Goal: Learn about a topic

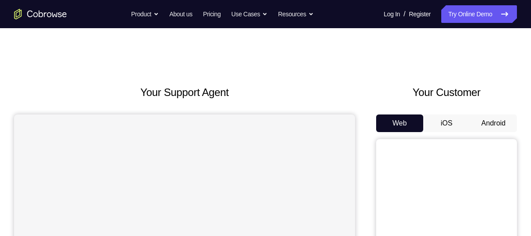
click at [500, 126] on button "Android" at bounding box center [492, 123] width 47 height 18
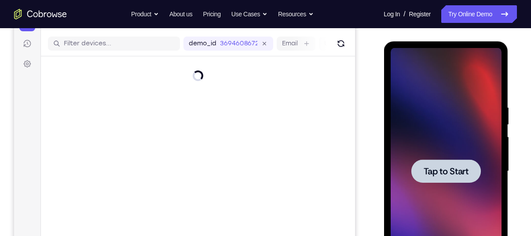
click at [451, 177] on div at bounding box center [445, 170] width 69 height 23
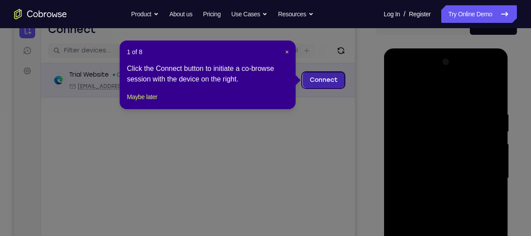
scroll to position [97, 0]
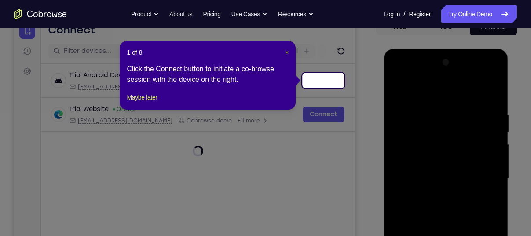
click at [285, 49] on span "×" at bounding box center [287, 52] width 4 height 7
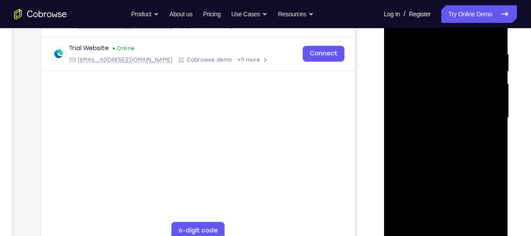
scroll to position [158, 0]
click at [446, 232] on div at bounding box center [445, 117] width 111 height 246
click at [485, 198] on div at bounding box center [445, 117] width 111 height 246
click at [418, 31] on div at bounding box center [445, 117] width 111 height 246
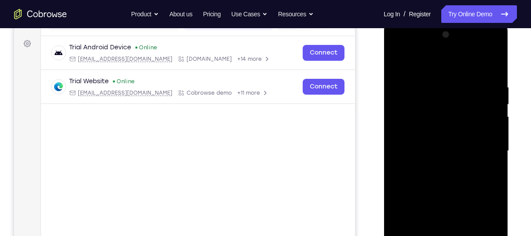
scroll to position [124, 0]
click at [484, 149] on div at bounding box center [445, 151] width 111 height 246
click at [438, 167] on div at bounding box center [445, 151] width 111 height 246
click at [433, 144] on div at bounding box center [445, 151] width 111 height 246
click at [433, 135] on div at bounding box center [445, 151] width 111 height 246
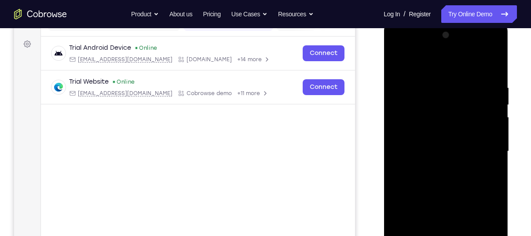
click at [442, 150] on div at bounding box center [445, 151] width 111 height 246
click at [456, 175] on div at bounding box center [445, 151] width 111 height 246
click at [447, 176] on div at bounding box center [445, 151] width 111 height 246
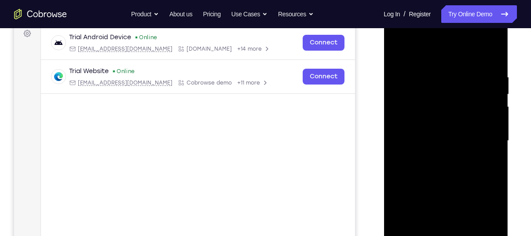
scroll to position [135, 0]
click at [455, 163] on div at bounding box center [445, 140] width 111 height 246
click at [441, 188] on div at bounding box center [445, 140] width 111 height 246
click at [444, 99] on div at bounding box center [445, 140] width 111 height 246
click at [430, 119] on div at bounding box center [445, 140] width 111 height 246
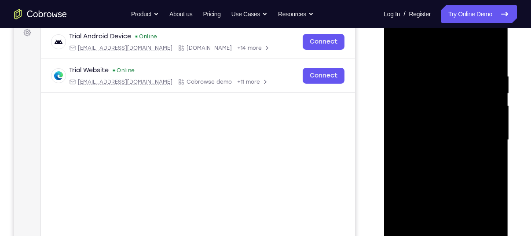
click at [429, 101] on div at bounding box center [445, 140] width 111 height 246
click at [435, 121] on div at bounding box center [445, 140] width 111 height 246
click at [493, 65] on div at bounding box center [445, 140] width 111 height 246
click at [495, 50] on div at bounding box center [445, 140] width 111 height 246
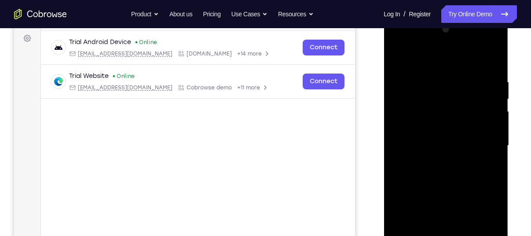
scroll to position [125, 0]
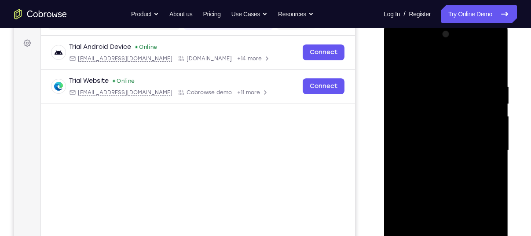
click at [398, 62] on div at bounding box center [445, 150] width 111 height 246
click at [431, 82] on div at bounding box center [445, 150] width 111 height 246
click at [487, 129] on div at bounding box center [445, 150] width 111 height 246
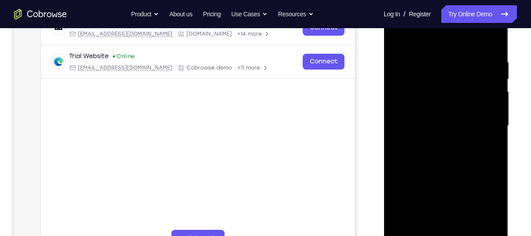
scroll to position [151, 0]
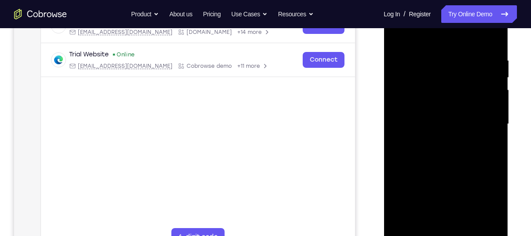
click at [487, 129] on div at bounding box center [445, 124] width 111 height 246
click at [485, 78] on div at bounding box center [445, 124] width 111 height 246
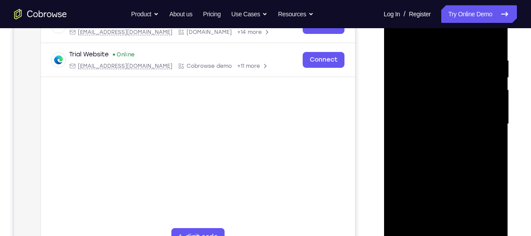
click at [485, 78] on div at bounding box center [445, 124] width 111 height 246
click at [486, 54] on div at bounding box center [445, 124] width 111 height 246
click at [488, 76] on div at bounding box center [445, 124] width 111 height 246
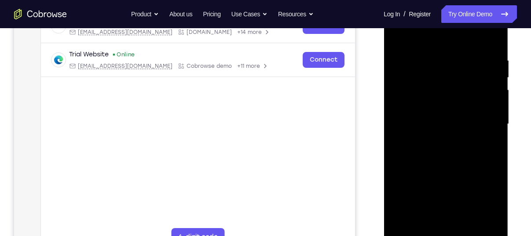
click at [490, 37] on div at bounding box center [445, 124] width 111 height 246
click at [489, 40] on div at bounding box center [445, 124] width 111 height 246
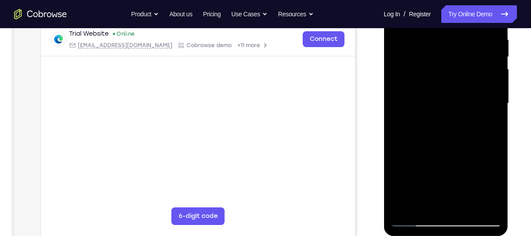
click at [497, 76] on div at bounding box center [445, 103] width 111 height 246
click at [457, 97] on div at bounding box center [445, 103] width 111 height 246
click at [496, 76] on div at bounding box center [445, 103] width 111 height 246
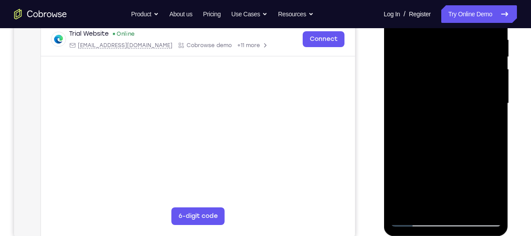
click at [496, 76] on div at bounding box center [445, 103] width 111 height 246
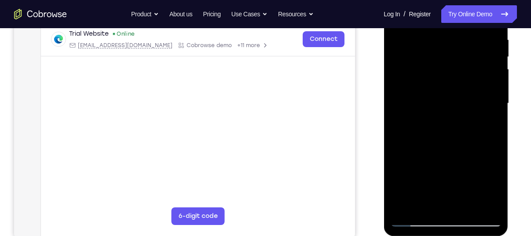
click at [496, 76] on div at bounding box center [445, 103] width 111 height 246
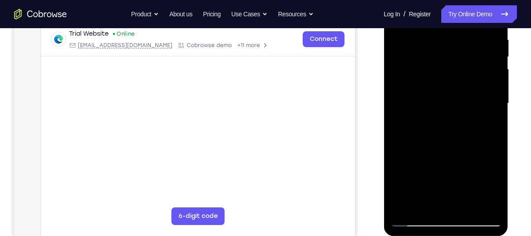
click at [496, 76] on div at bounding box center [445, 103] width 111 height 246
click at [397, 131] on div at bounding box center [445, 103] width 111 height 246
click at [496, 98] on div at bounding box center [445, 103] width 111 height 246
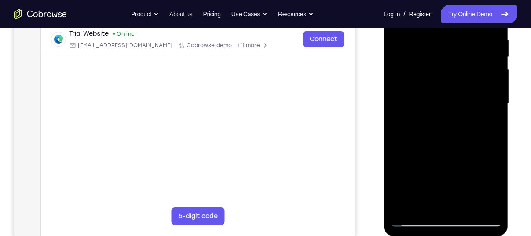
click at [496, 98] on div at bounding box center [445, 103] width 111 height 246
click at [496, 76] on div at bounding box center [445, 103] width 111 height 246
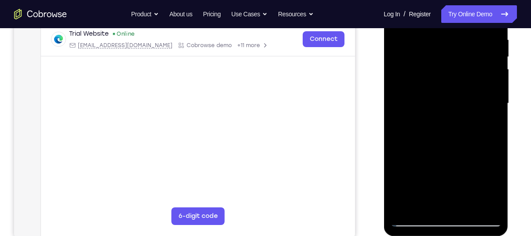
click at [496, 76] on div at bounding box center [445, 103] width 111 height 246
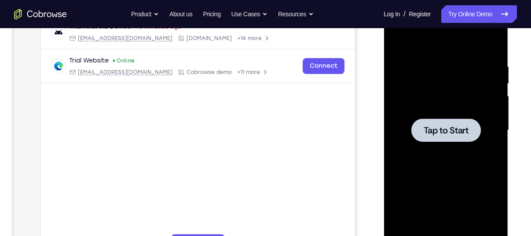
scroll to position [149, 0]
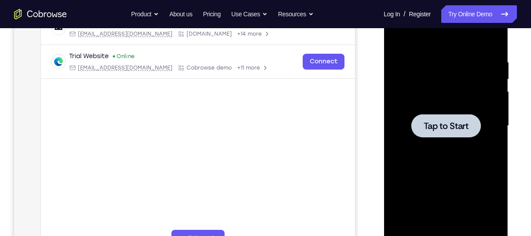
click at [445, 131] on div at bounding box center [445, 125] width 69 height 23
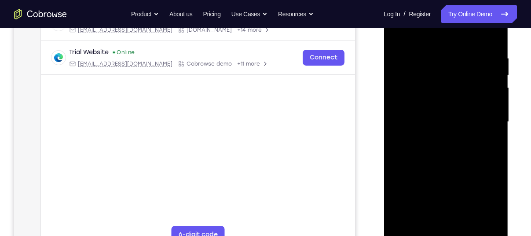
scroll to position [161, 0]
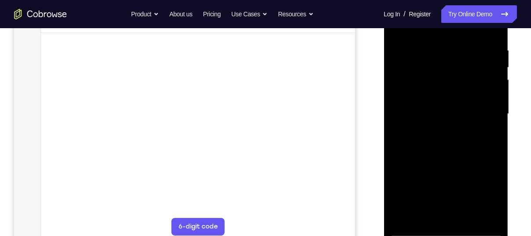
click at [446, 231] on div at bounding box center [445, 114] width 111 height 246
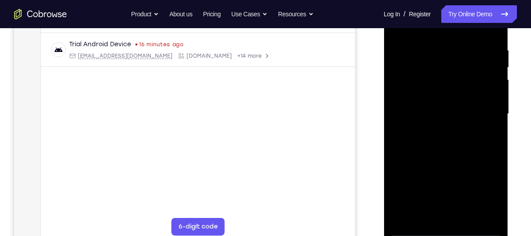
click at [491, 193] on div at bounding box center [445, 114] width 111 height 246
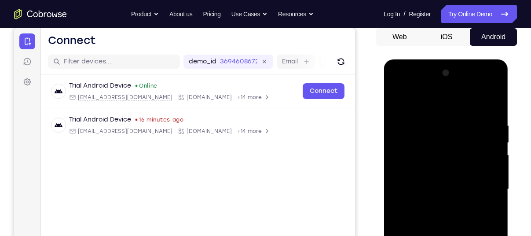
scroll to position [86, 0]
click at [441, 96] on div at bounding box center [445, 189] width 111 height 246
click at [484, 182] on div at bounding box center [445, 189] width 111 height 246
click at [435, 203] on div at bounding box center [445, 189] width 111 height 246
click at [427, 186] on div at bounding box center [445, 189] width 111 height 246
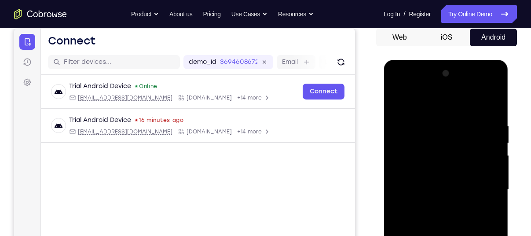
click at [440, 172] on div at bounding box center [445, 189] width 111 height 246
click at [440, 188] on div at bounding box center [445, 189] width 111 height 246
click at [443, 221] on div at bounding box center [445, 189] width 111 height 246
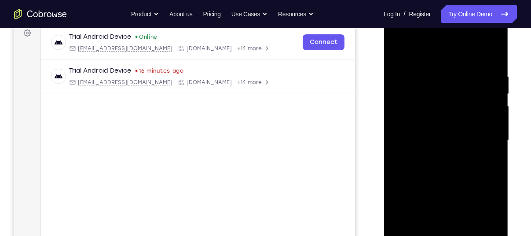
scroll to position [136, 0]
click at [437, 164] on div at bounding box center [445, 139] width 111 height 246
click at [440, 167] on div at bounding box center [445, 139] width 111 height 246
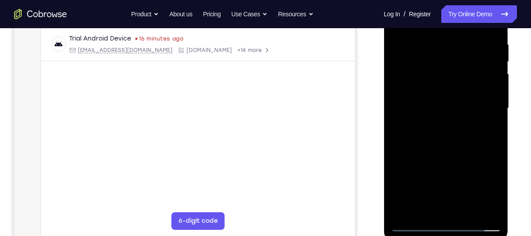
scroll to position [167, 0]
click at [440, 128] on div at bounding box center [445, 108] width 111 height 246
click at [444, 148] on div at bounding box center [445, 108] width 111 height 246
click at [424, 69] on div at bounding box center [445, 108] width 111 height 246
click at [458, 86] on div at bounding box center [445, 108] width 111 height 246
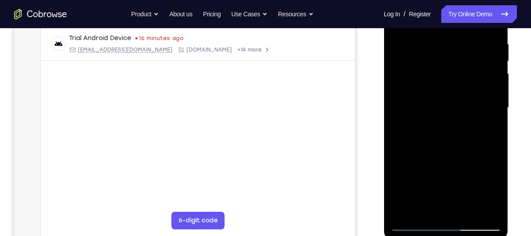
click at [411, 72] on div at bounding box center [445, 108] width 111 height 246
click at [432, 92] on div at bounding box center [445, 108] width 111 height 246
click at [490, 33] on div at bounding box center [445, 108] width 111 height 246
click at [493, 134] on div at bounding box center [445, 108] width 111 height 246
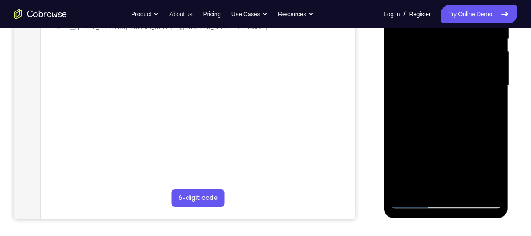
scroll to position [190, 0]
click at [492, 80] on div at bounding box center [445, 85] width 111 height 246
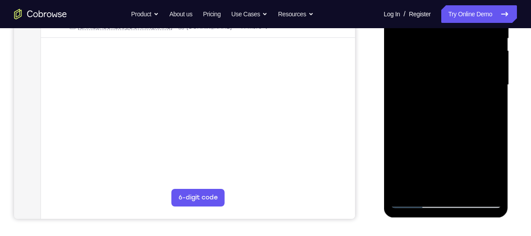
click at [422, 186] on div at bounding box center [445, 85] width 111 height 246
click at [424, 187] on div at bounding box center [445, 85] width 111 height 246
click at [406, 185] on div at bounding box center [445, 85] width 111 height 246
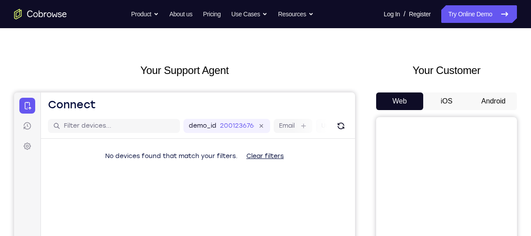
scroll to position [22, 0]
